Goal: Find specific page/section

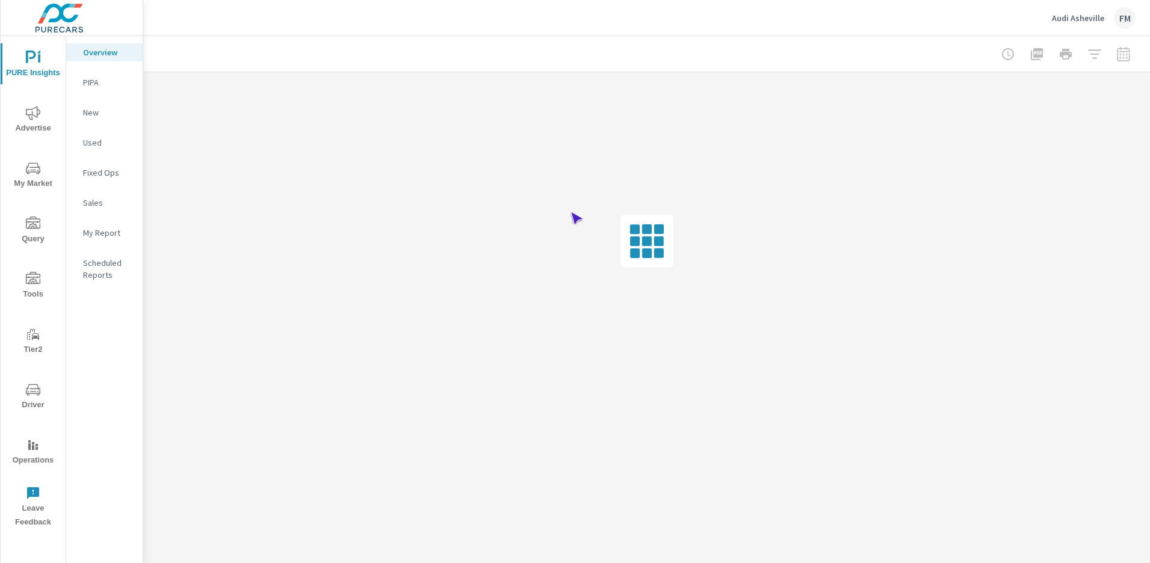
click at [33, 453] on span "Operations" at bounding box center [33, 452] width 58 height 29
